Goal: Transaction & Acquisition: Purchase product/service

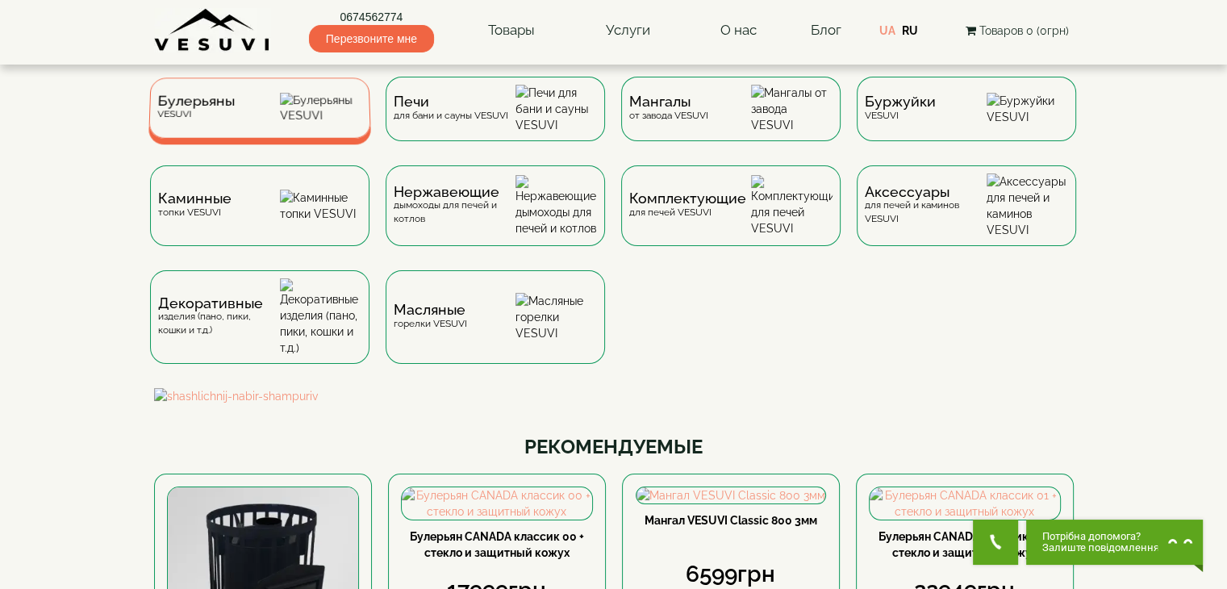
click at [244, 129] on div "Булерьяны VESUVI" at bounding box center [259, 107] width 223 height 60
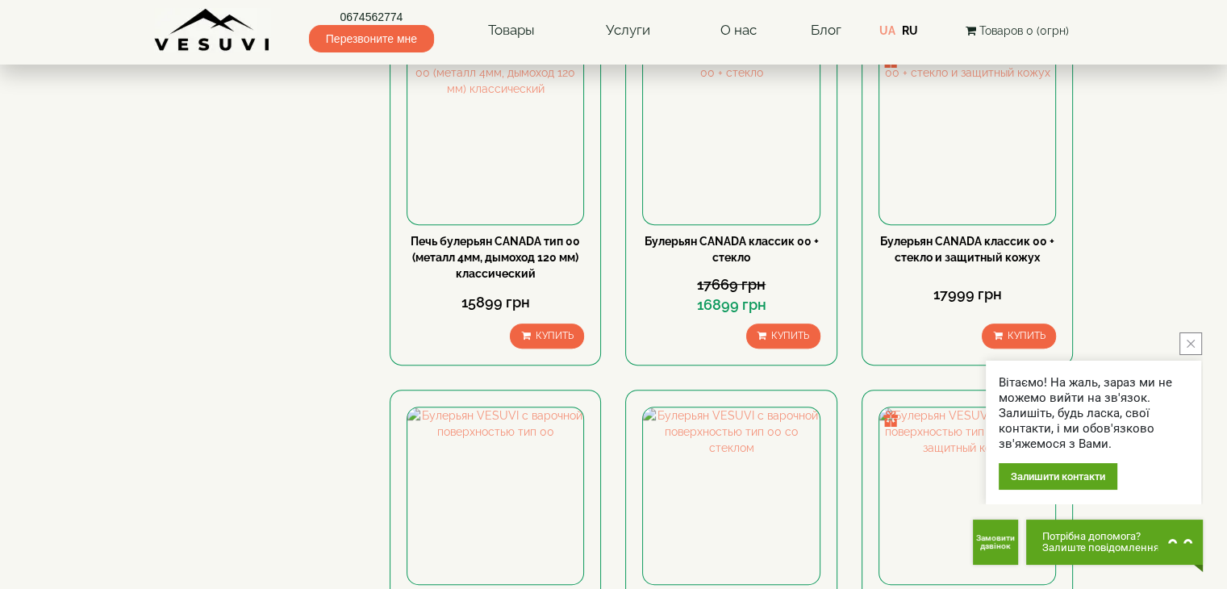
scroll to position [1049, 0]
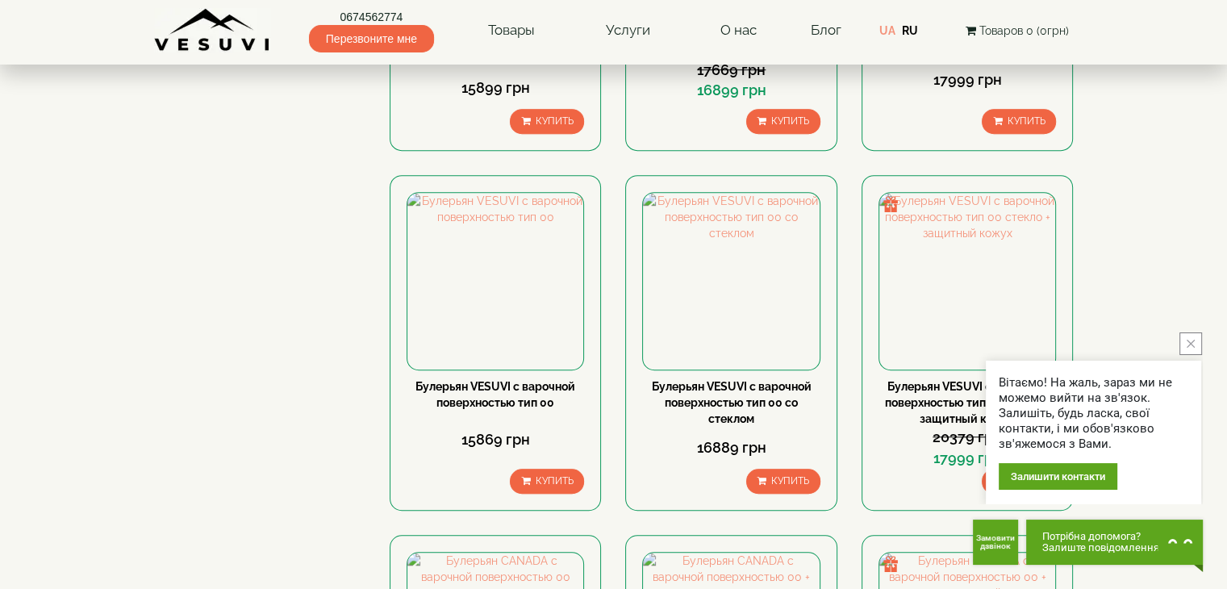
click at [1194, 348] on button "close button" at bounding box center [1190, 343] width 23 height 23
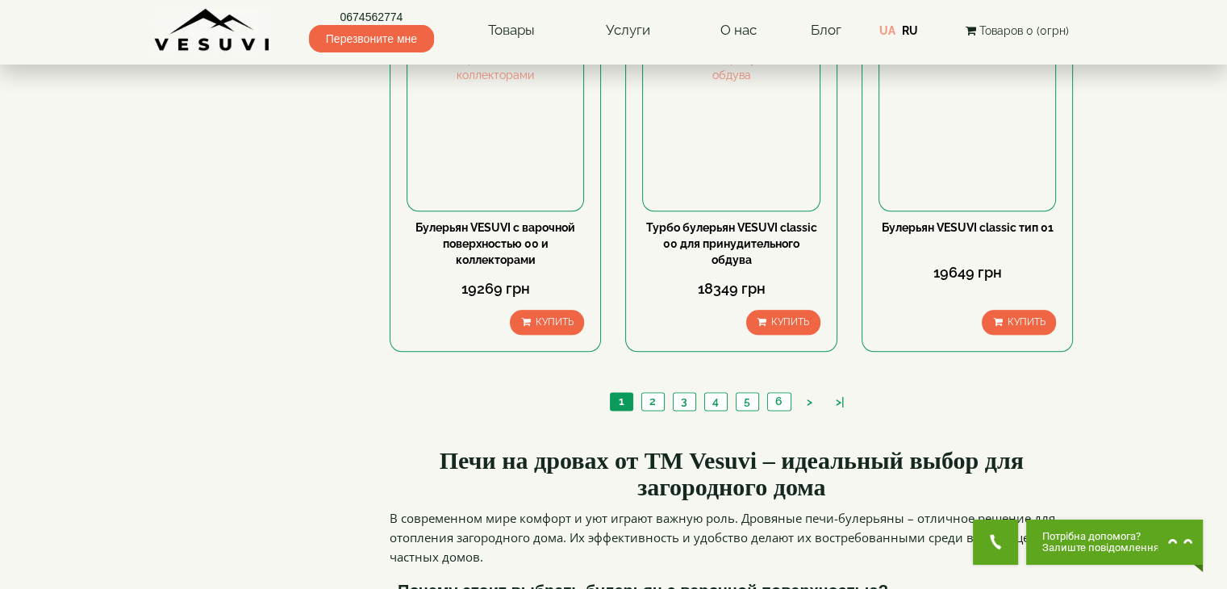
scroll to position [1936, 0]
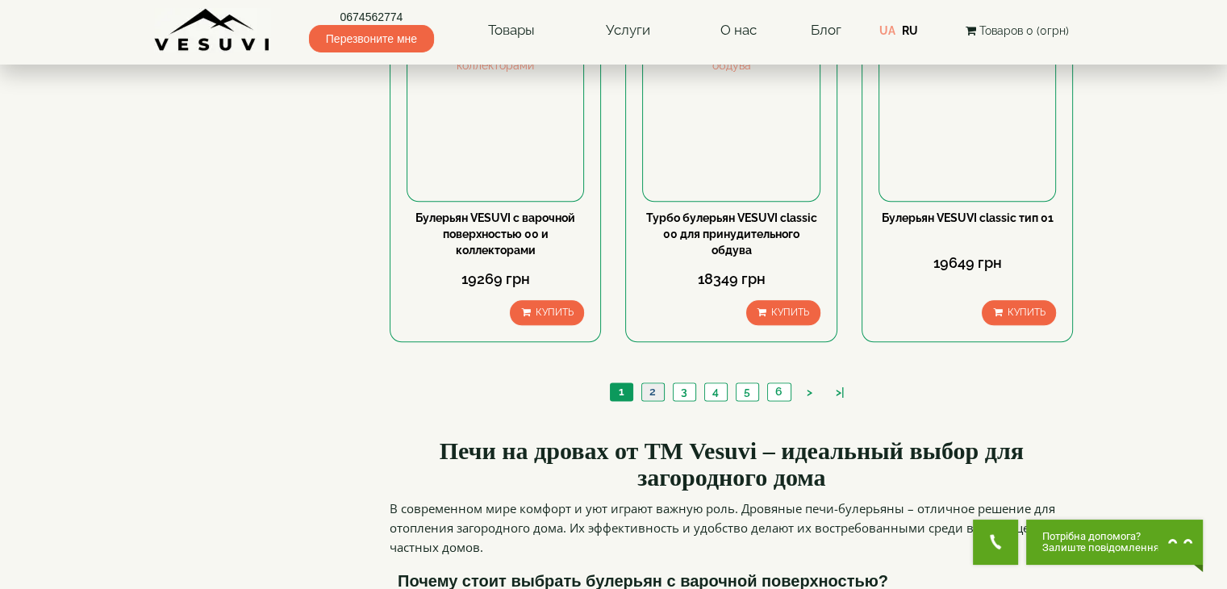
click at [652, 383] on link "2" at bounding box center [652, 391] width 23 height 17
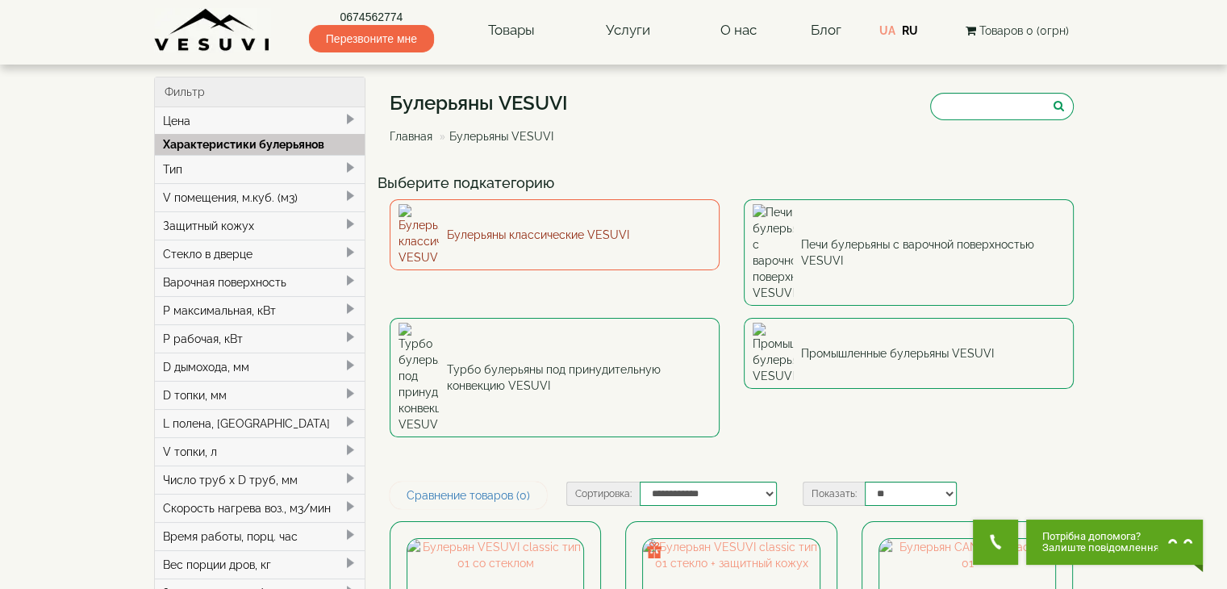
click at [629, 227] on link "Булерьяны классические VESUVI" at bounding box center [555, 234] width 330 height 71
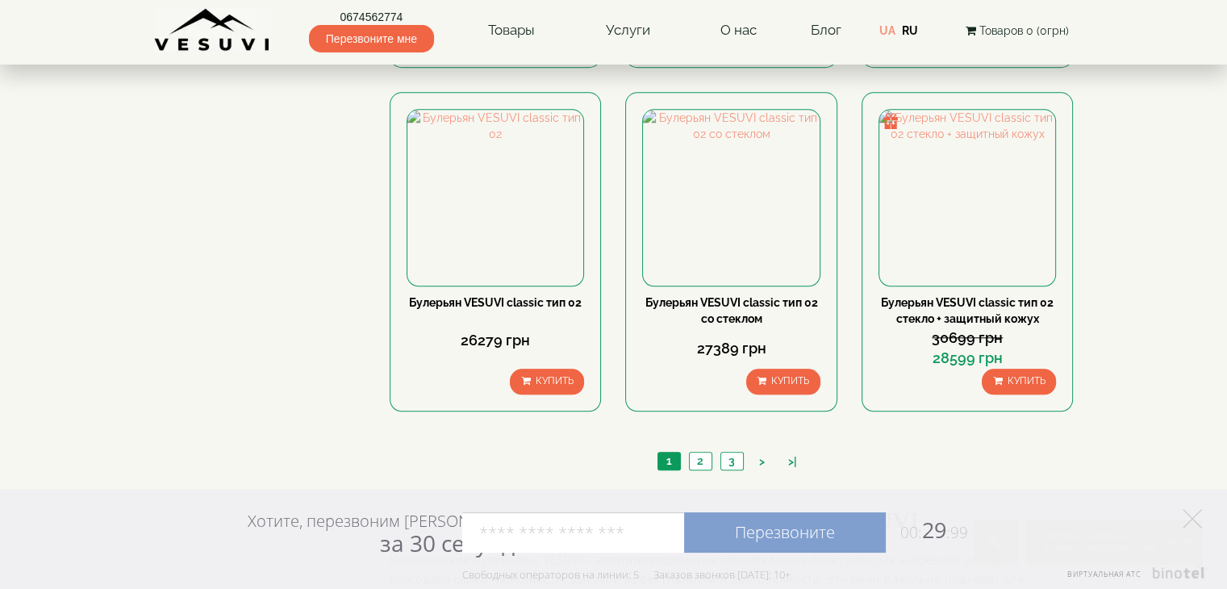
scroll to position [1532, 0]
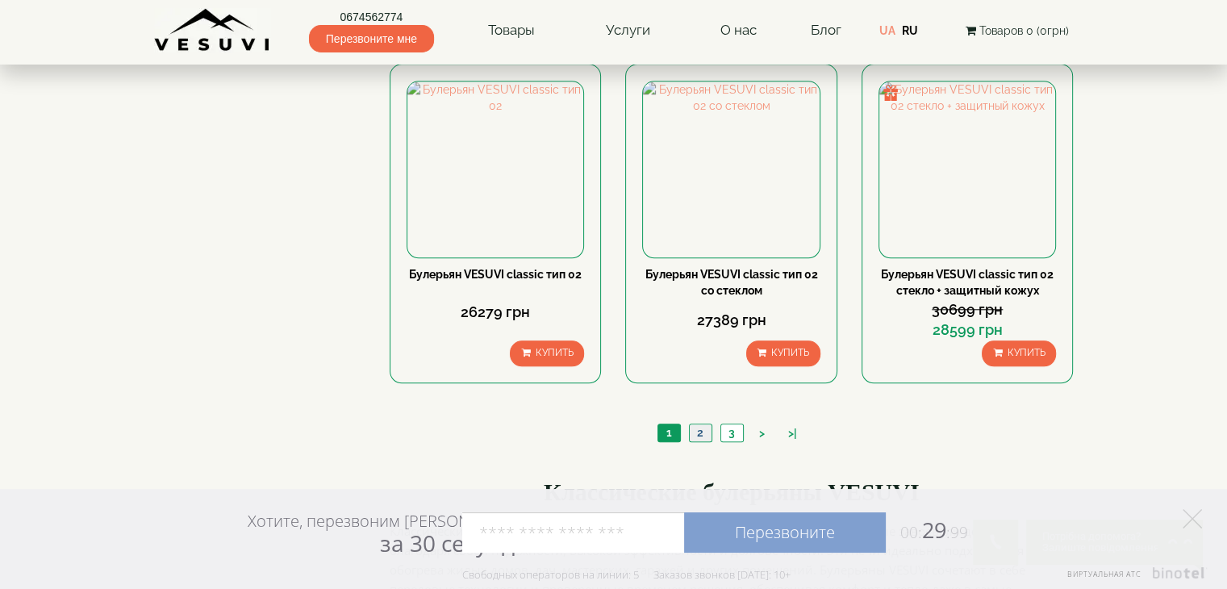
click at [700, 432] on link "2" at bounding box center [700, 432] width 23 height 17
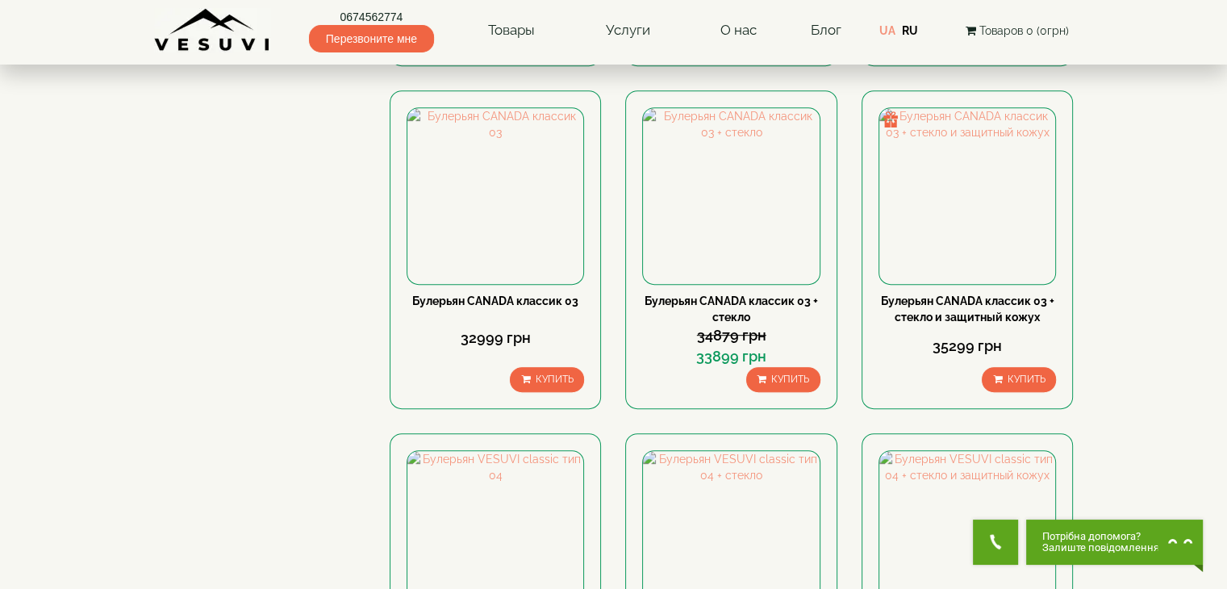
scroll to position [807, 0]
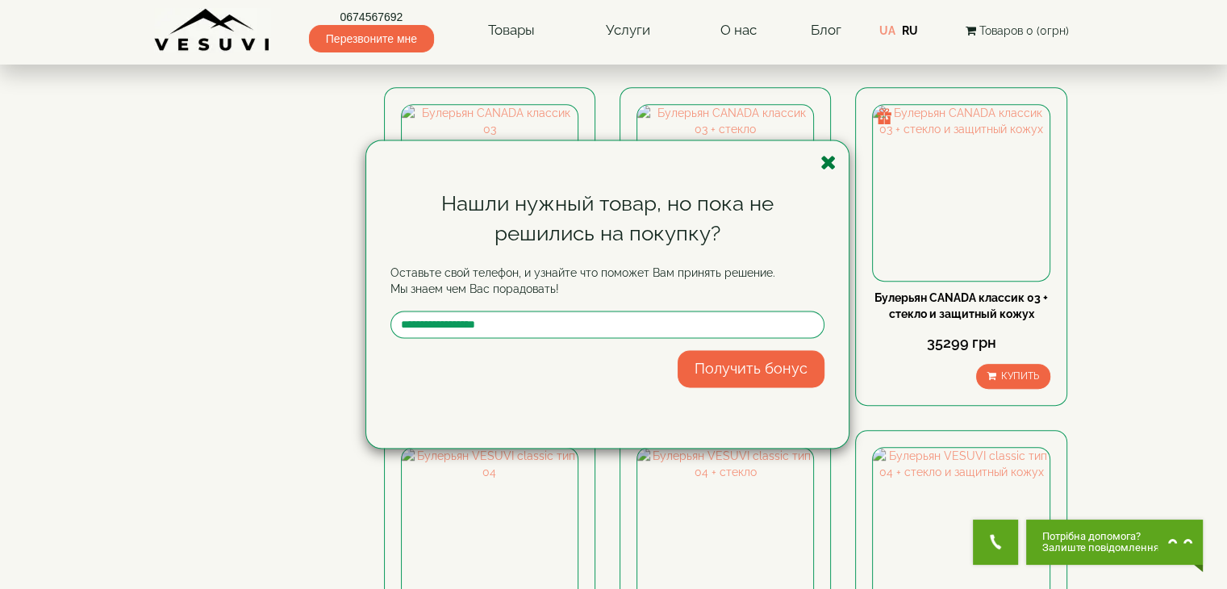
click at [833, 165] on icon "button" at bounding box center [828, 162] width 16 height 20
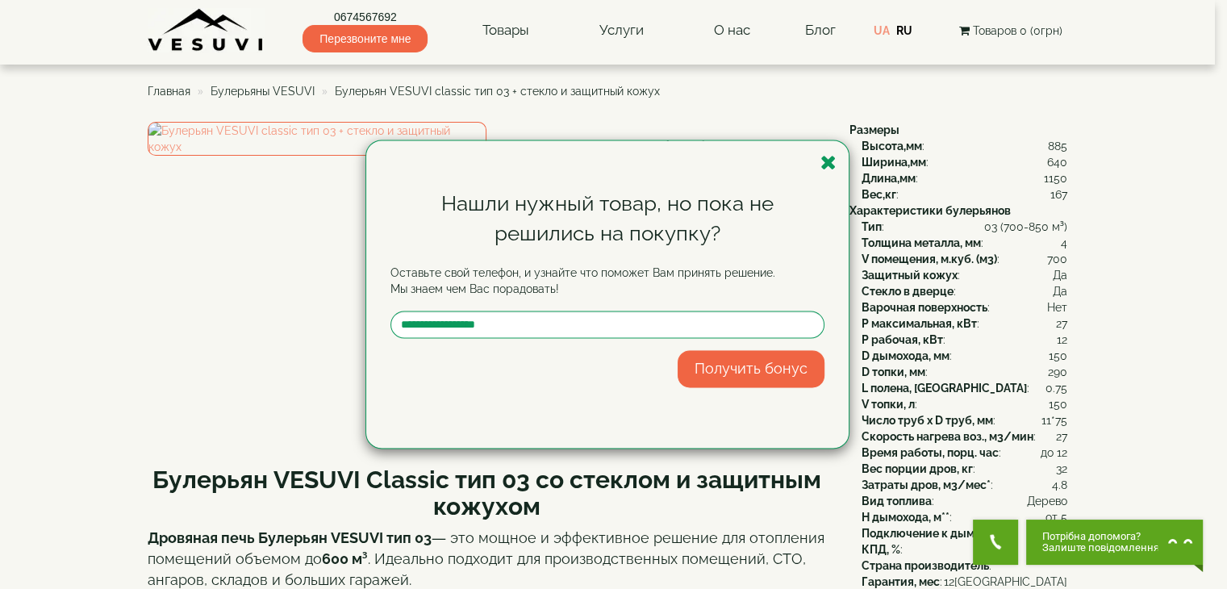
click at [838, 156] on div "Нашли нужный товар, но пока не решились на покупку? Оставьте свой телефон, и уз…" at bounding box center [607, 293] width 482 height 307
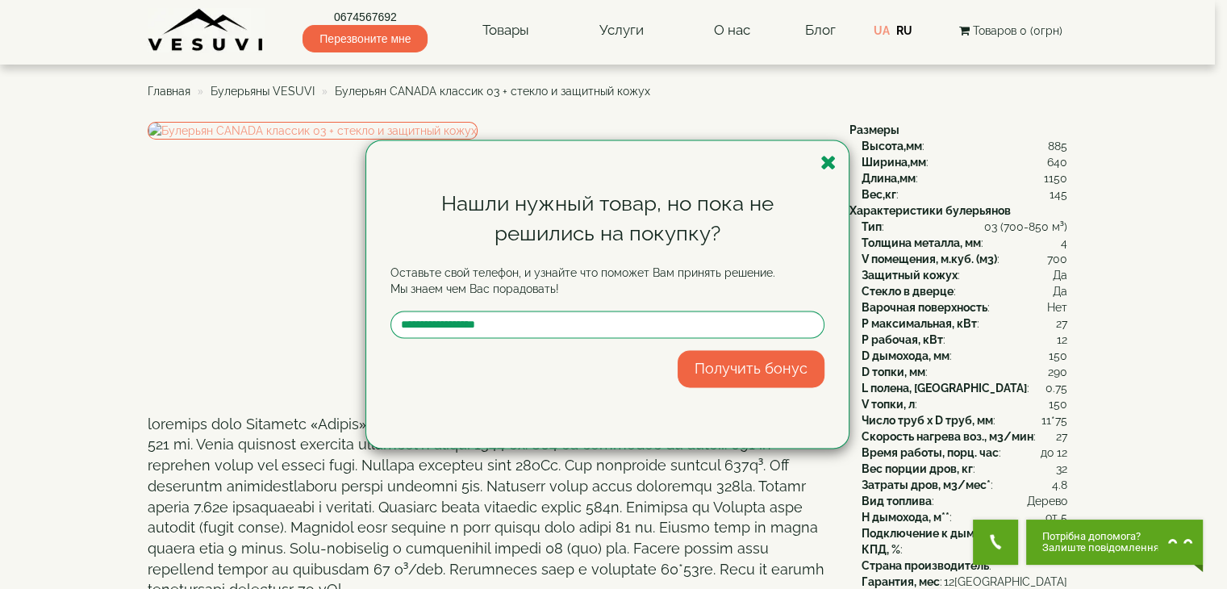
click at [834, 163] on icon "button" at bounding box center [828, 162] width 16 height 20
